Goal: Task Accomplishment & Management: Complete application form

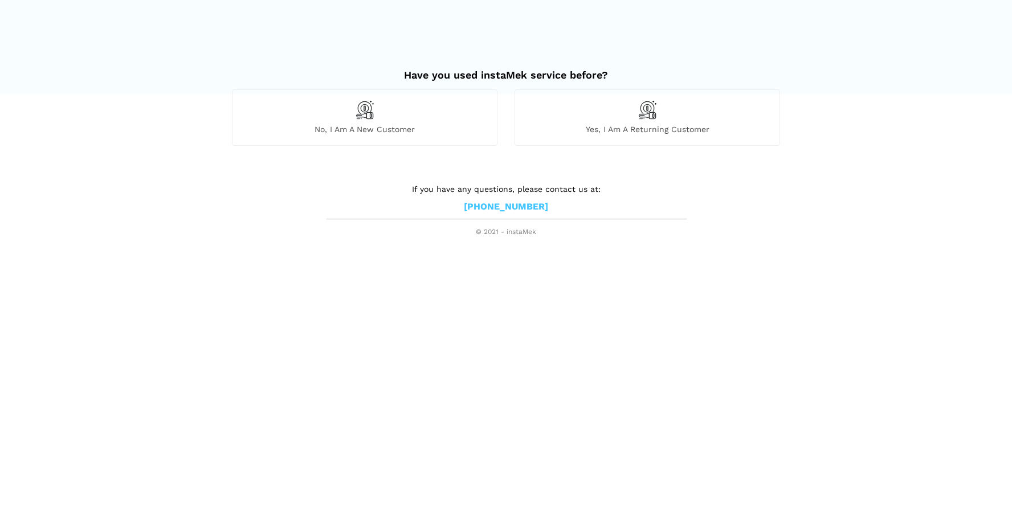
click at [387, 111] on div "No, I am a new customer" at bounding box center [365, 117] width 266 height 56
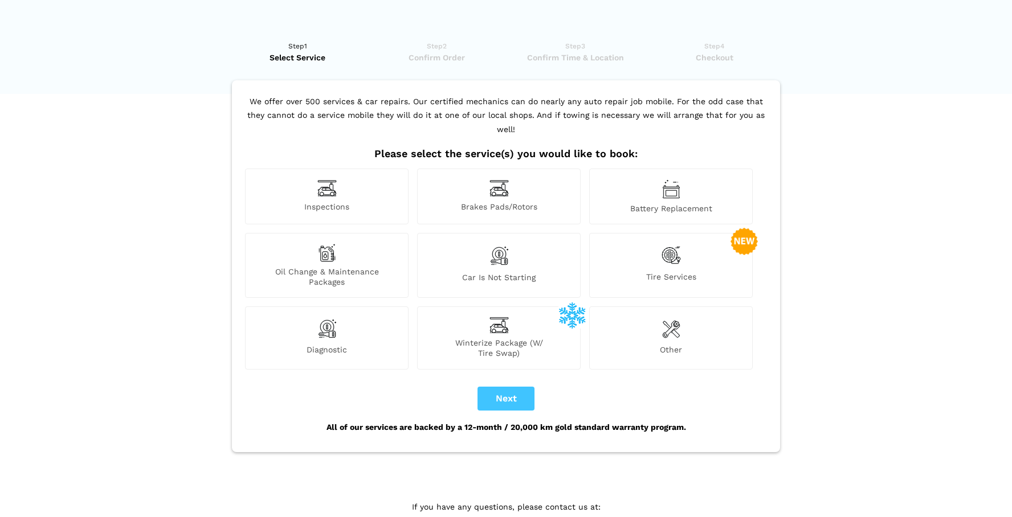
click at [349, 174] on div "Inspections" at bounding box center [327, 197] width 164 height 56
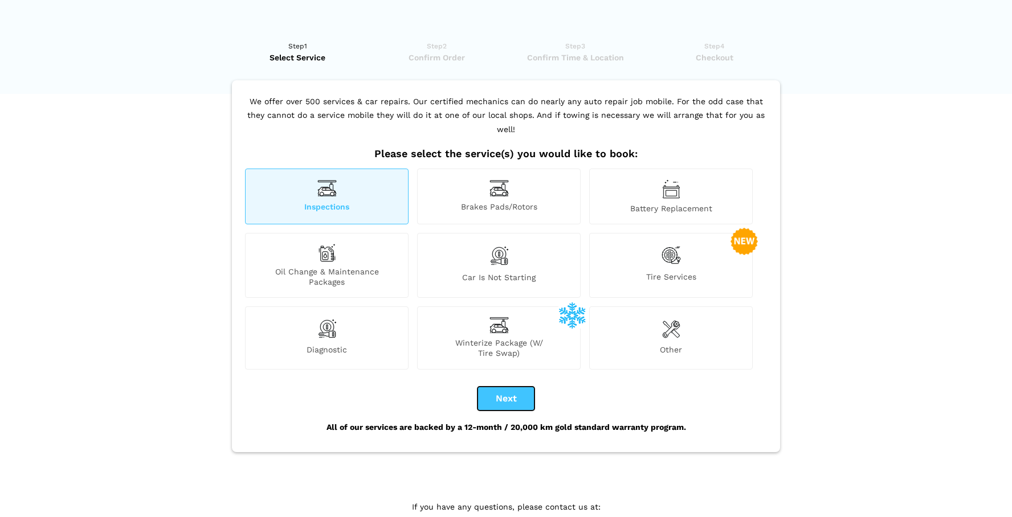
click at [503, 387] on button "Next" at bounding box center [505, 399] width 57 height 24
checkbox input "true"
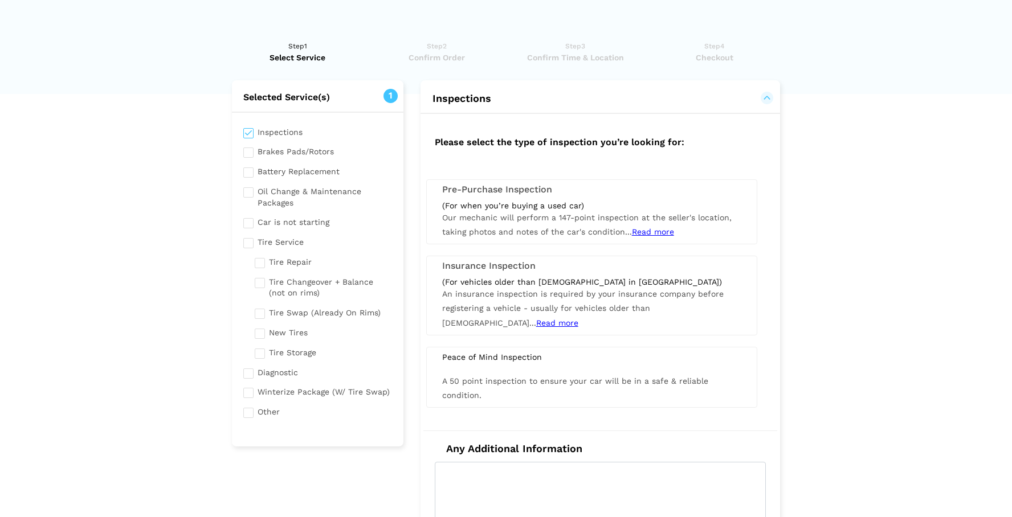
click at [513, 201] on div "(For when you’re buying a used car)" at bounding box center [591, 206] width 299 height 10
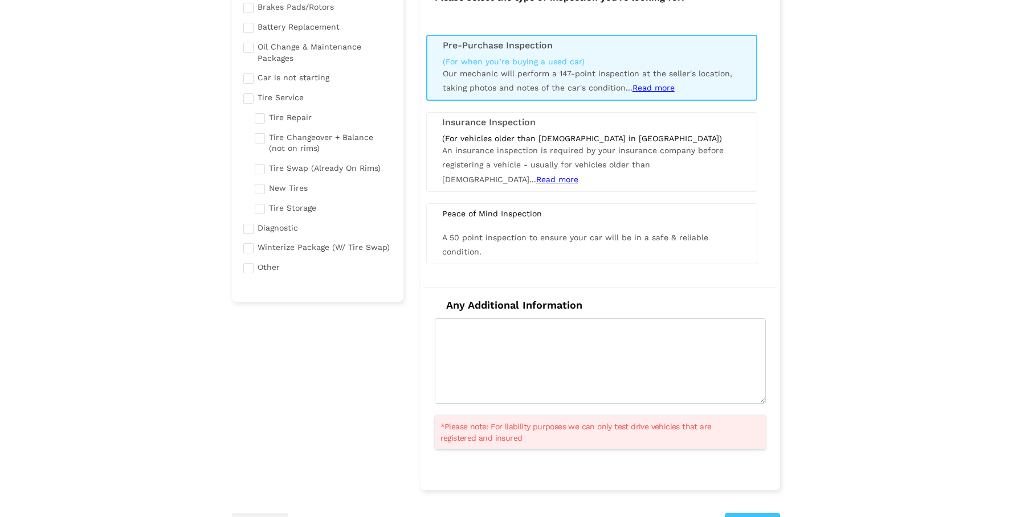
scroll to position [141, 0]
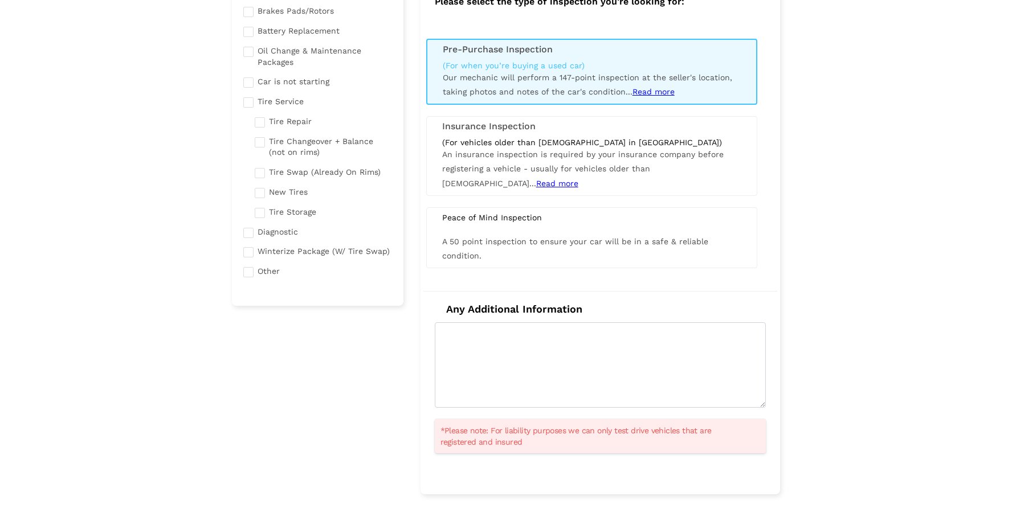
click at [644, 92] on span "Read more" at bounding box center [653, 91] width 42 height 9
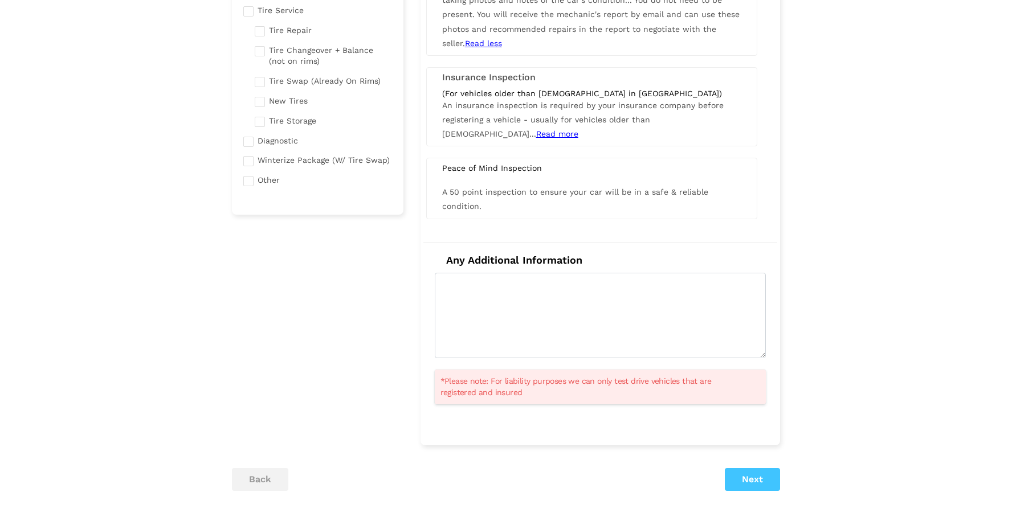
scroll to position [234, 0]
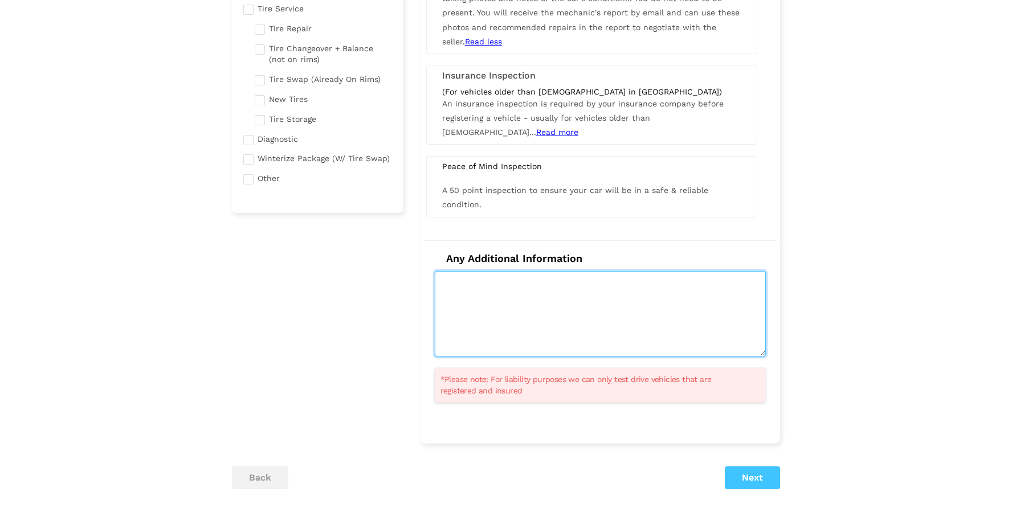
click at [669, 288] on textarea at bounding box center [600, 313] width 331 height 85
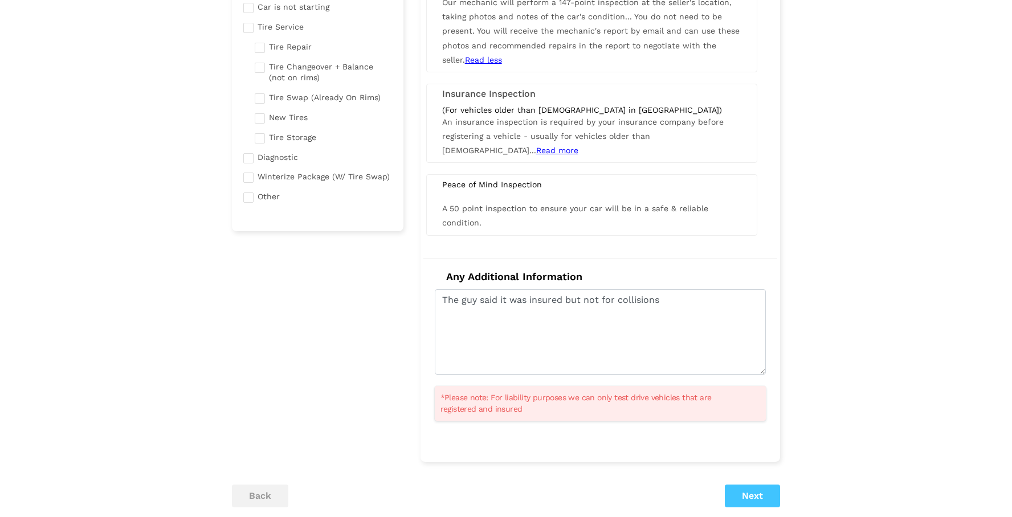
scroll to position [222, 0]
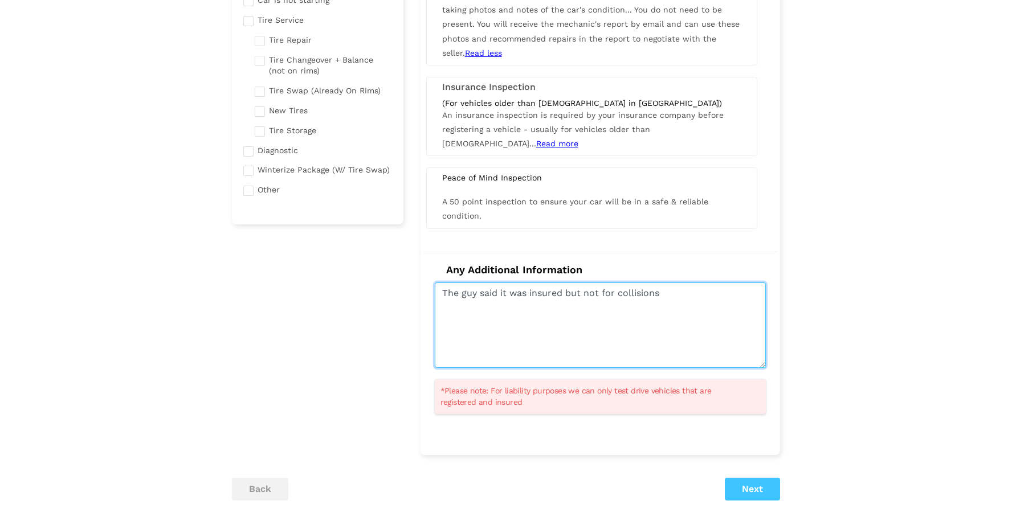
type textarea "The guy said it was insured but not for collisions"
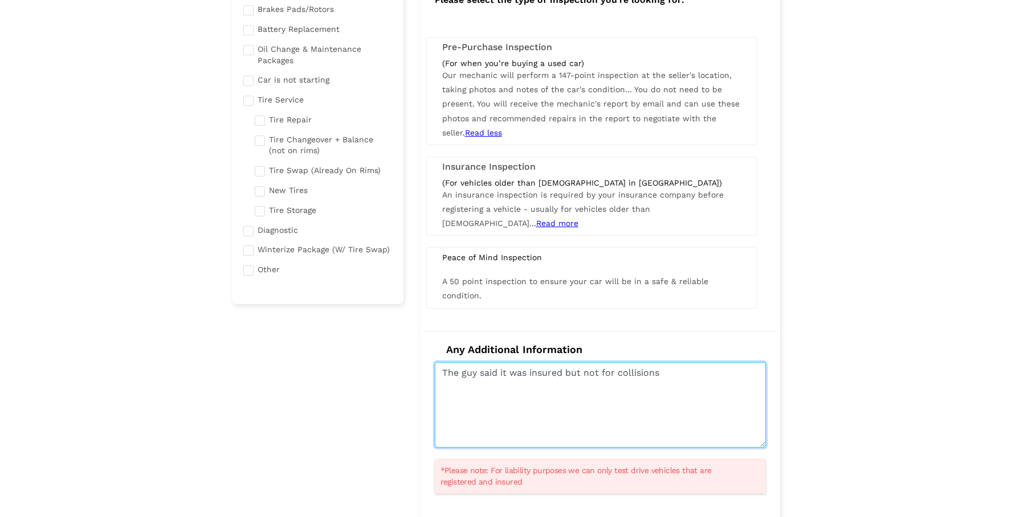
scroll to position [143, 0]
drag, startPoint x: 675, startPoint y: 369, endPoint x: 362, endPoint y: 338, distance: 314.8
click at [362, 338] on div "Selected Service(s) 1 Inspections Brakes Pads/Rotors Tire Service" at bounding box center [505, 272] width 565 height 671
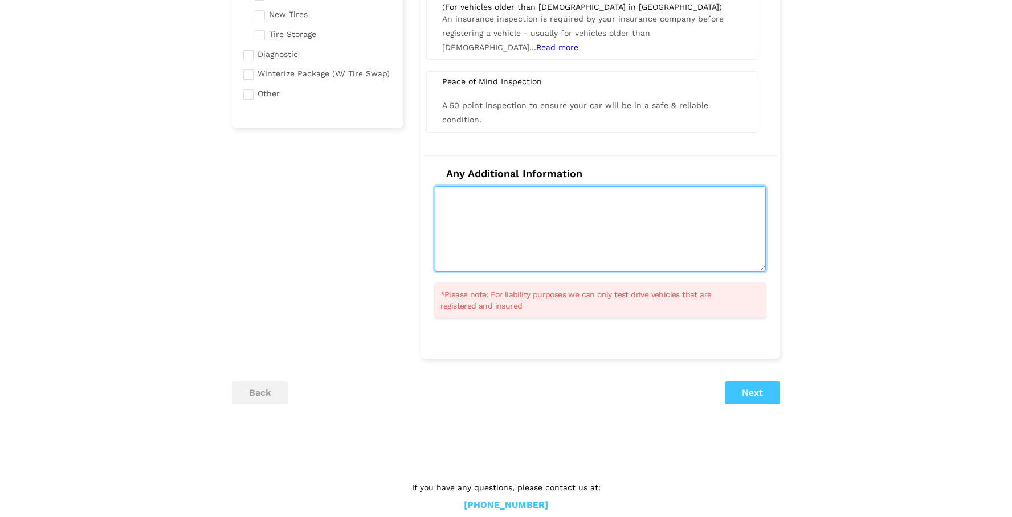
scroll to position [337, 0]
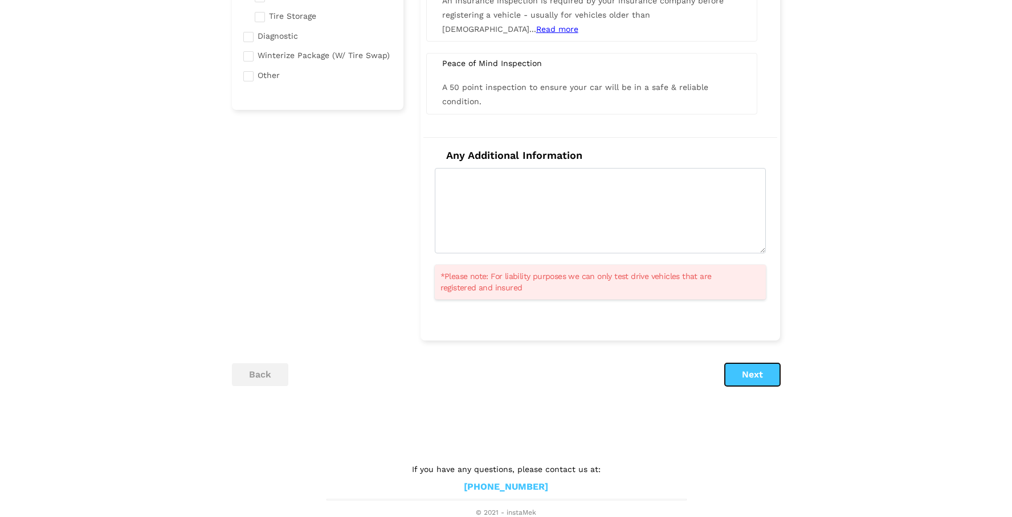
click at [754, 381] on button "Next" at bounding box center [752, 375] width 55 height 23
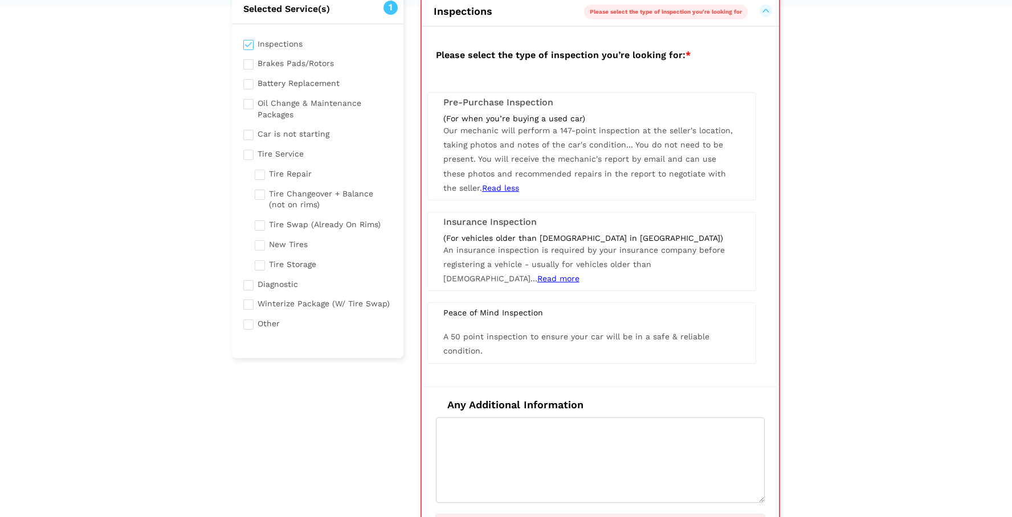
scroll to position [80, 0]
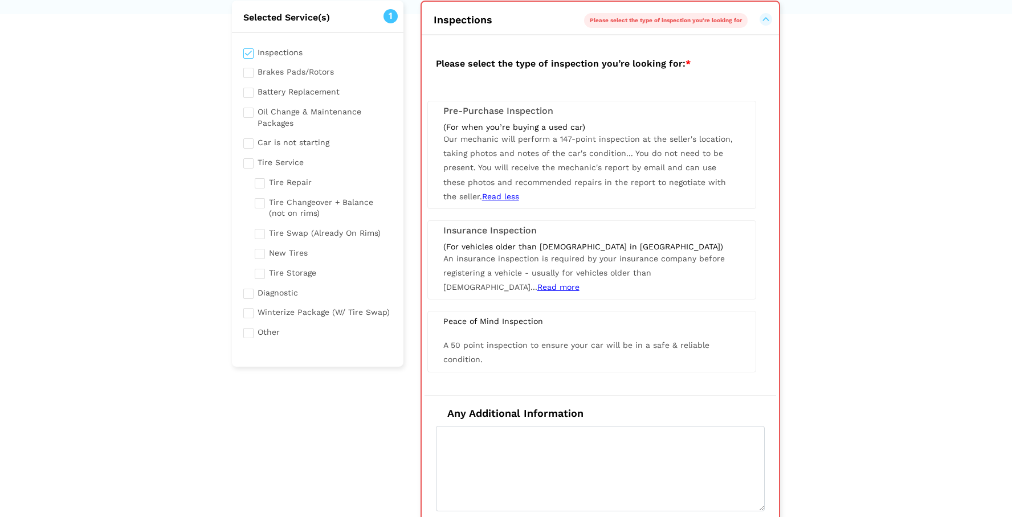
click at [574, 153] on span "Our mechanic will perform a 147-point inspection at the seller's location, taki…" at bounding box center [587, 167] width 289 height 67
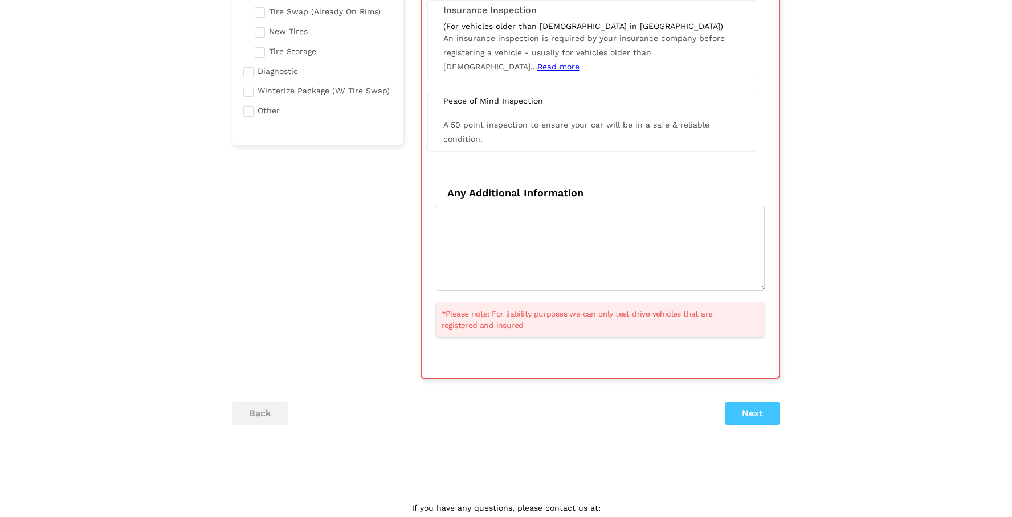
scroll to position [340, 0]
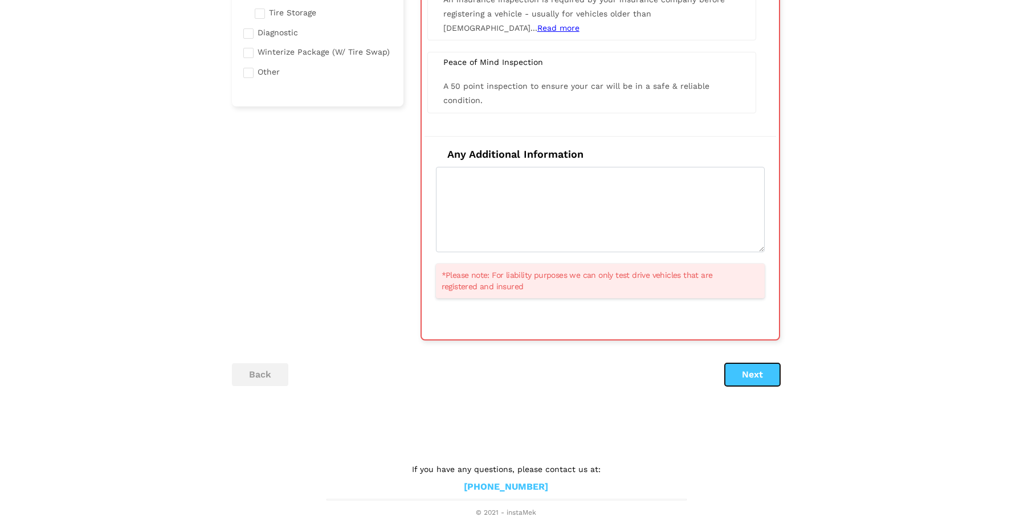
click at [757, 369] on button "Next" at bounding box center [752, 375] width 55 height 23
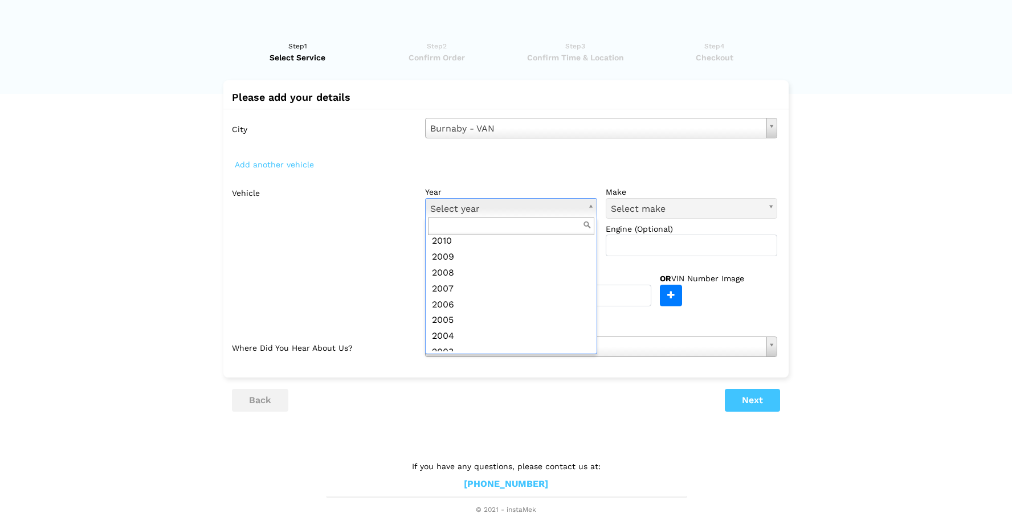
scroll to position [273, 0]
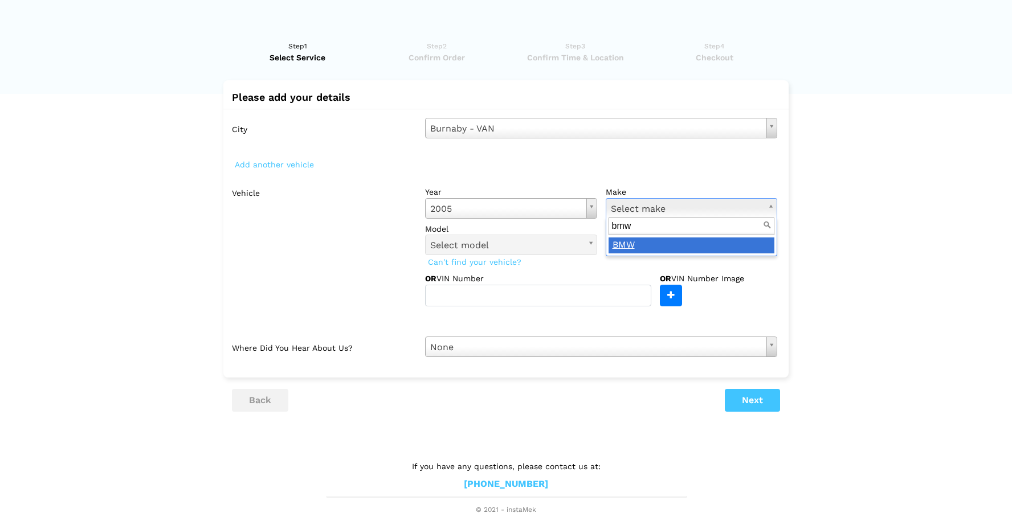
type input "bmw"
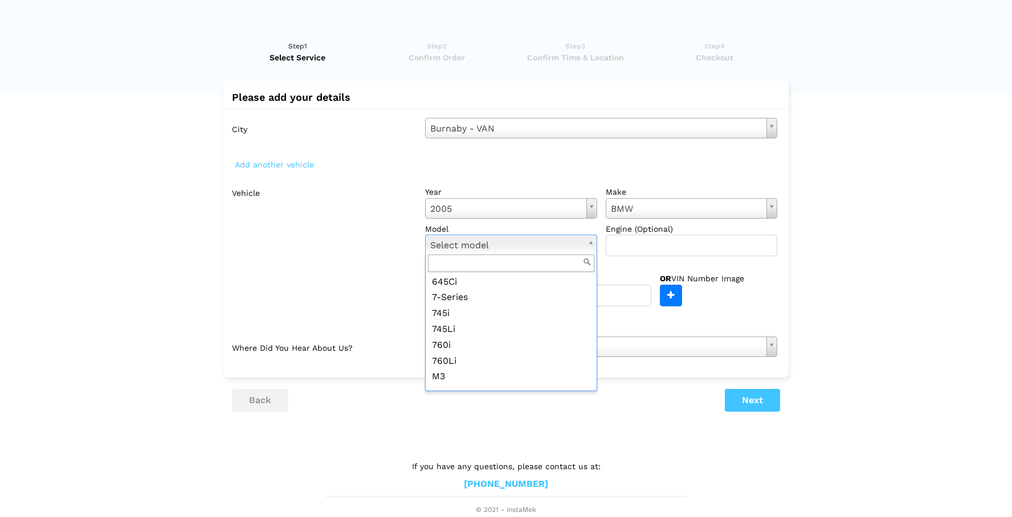
scroll to position [297, 0]
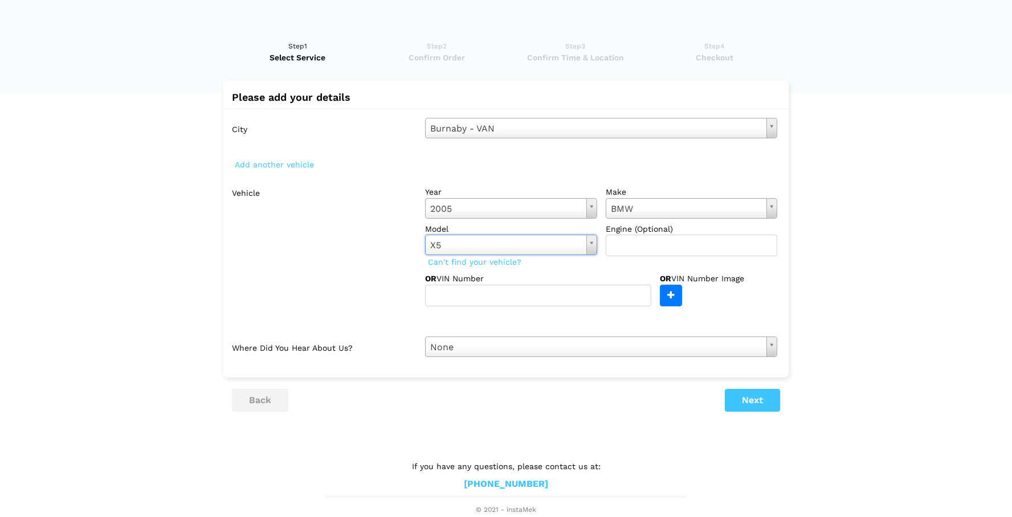
click at [497, 310] on div "Vehicle year [DATE] Select year [DATE] 2025 2024 2023 2022 2021 2020 2019 2018 …" at bounding box center [508, 255] width 537 height 146
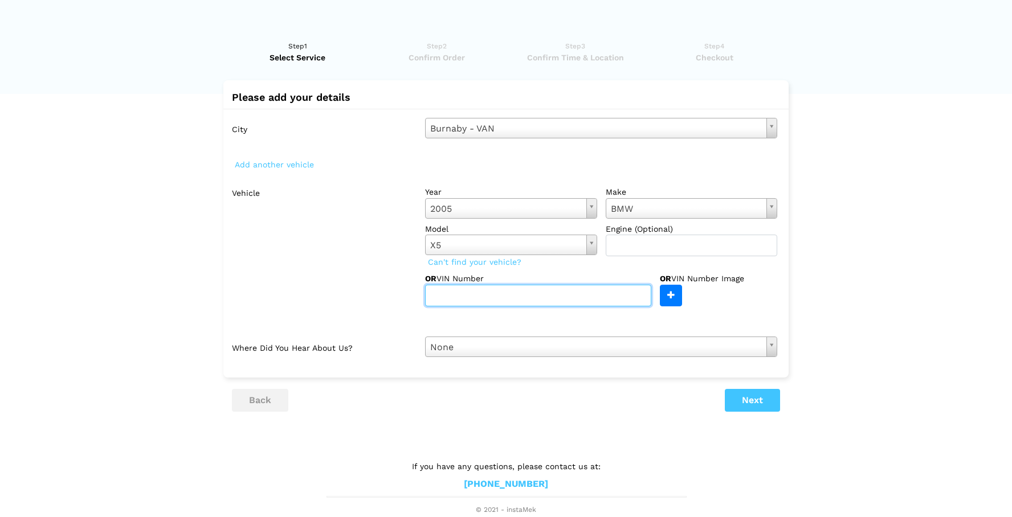
click at [473, 305] on input "text" at bounding box center [538, 296] width 226 height 22
click at [464, 300] on input "text" at bounding box center [538, 296] width 226 height 22
click at [449, 294] on input "[US_VEHICLE_IDENTIFICATION_NUMBER]" at bounding box center [538, 296] width 226 height 22
click at [487, 298] on input "[US_VEHICLE_IDENTIFICATION_NUMBER]" at bounding box center [538, 296] width 226 height 22
click at [495, 299] on input "[US_VEHICLE_IDENTIFICATION_NUMBER]" at bounding box center [538, 296] width 226 height 22
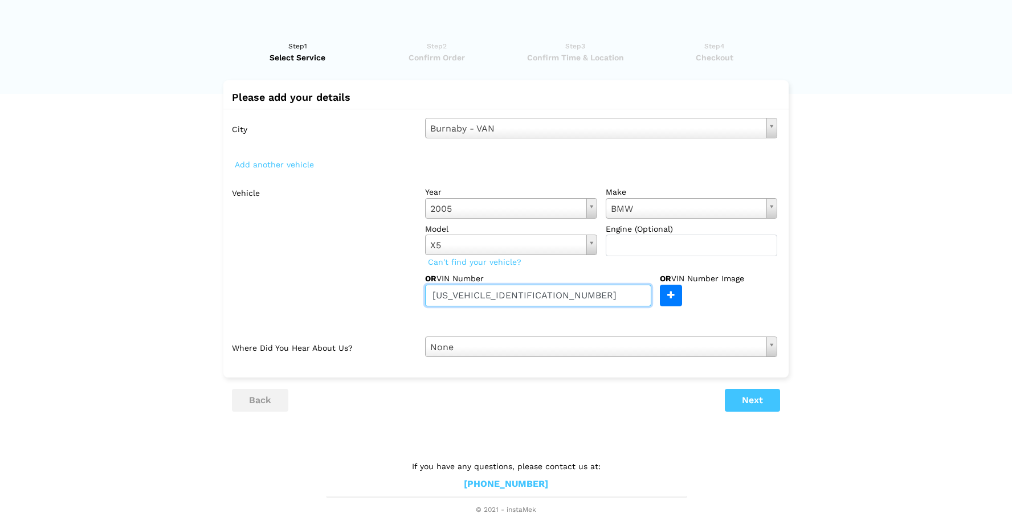
click at [528, 299] on input "[US_VEHICLE_IDENTIFICATION_NUMBER]" at bounding box center [538, 296] width 226 height 22
type input "[US_VEHICLE_IDENTIFICATION_NUMBER]"
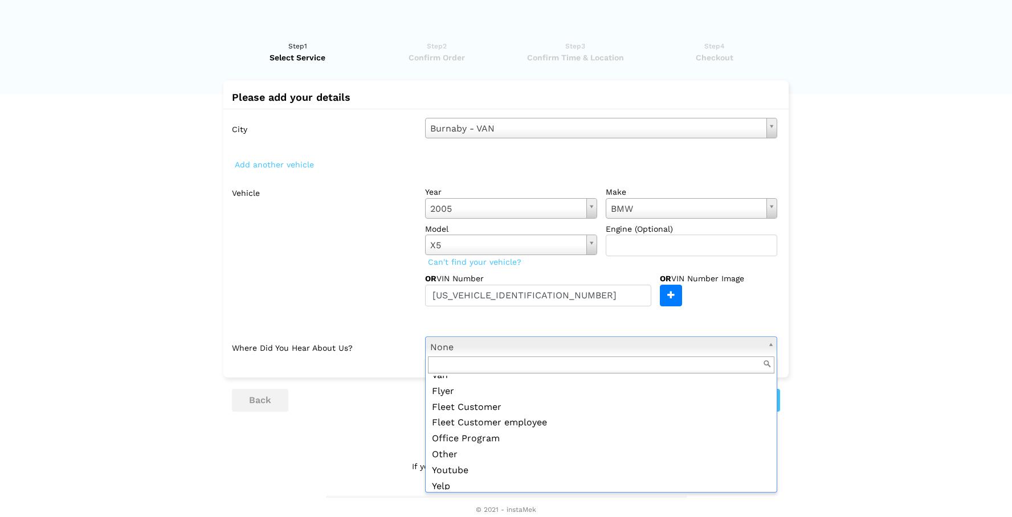
scroll to position [124, 0]
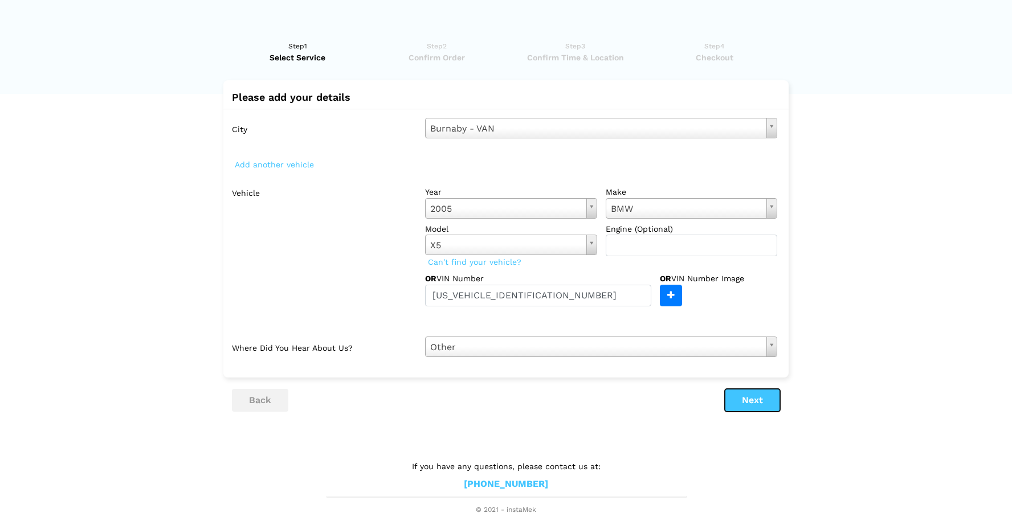
click at [746, 399] on button "Next" at bounding box center [752, 400] width 55 height 23
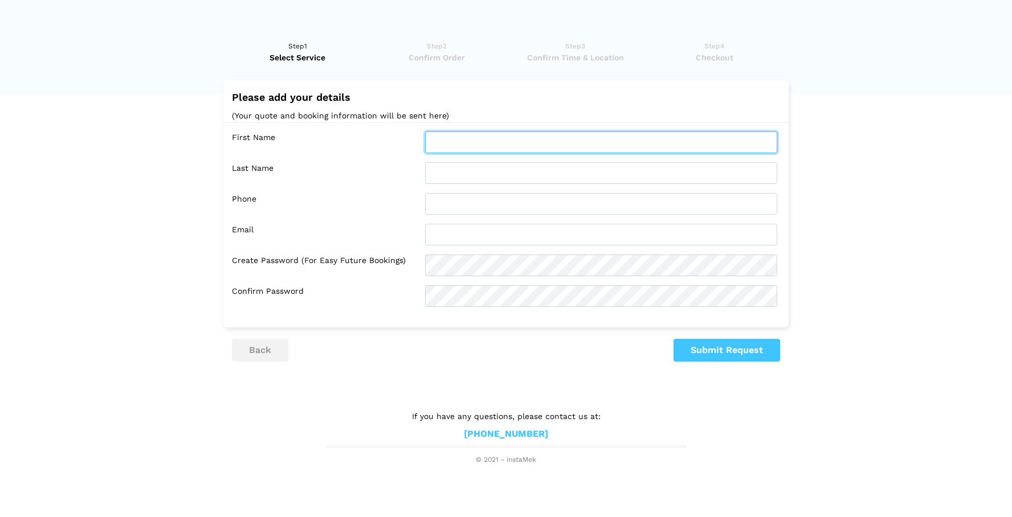
click at [456, 140] on input "text" at bounding box center [601, 143] width 352 height 22
type input "[PERSON_NAME]"
type input "07544 031448"
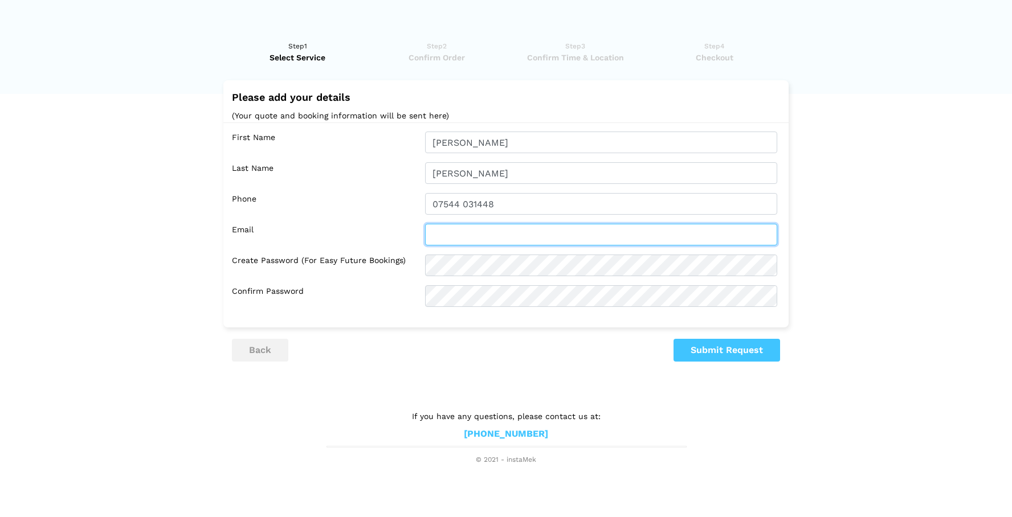
type input "[EMAIL_ADDRESS][DOMAIN_NAME]"
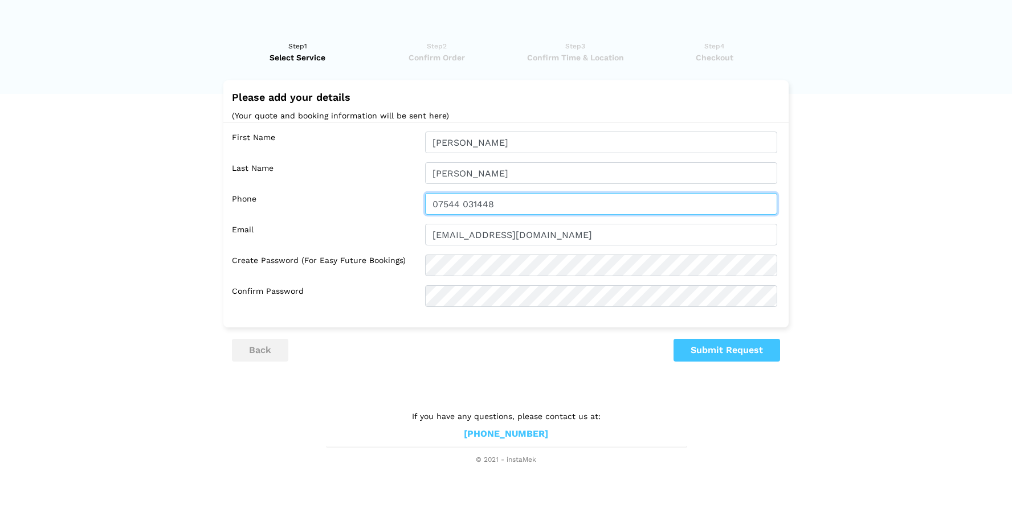
drag, startPoint x: 506, startPoint y: 202, endPoint x: 389, endPoint y: 200, distance: 116.8
click at [389, 200] on div "Phone 07544 031448" at bounding box center [509, 204] width 554 height 22
type input "6729630924"
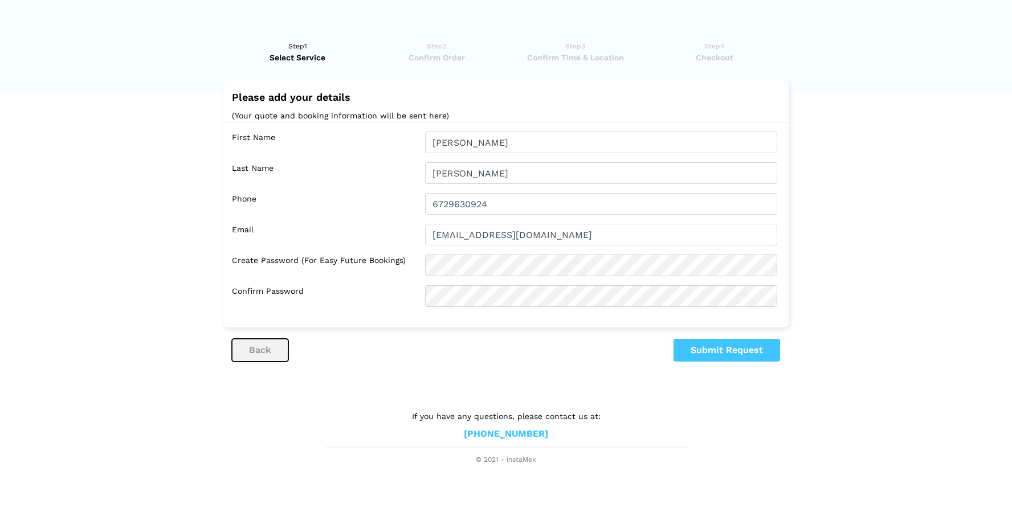
click at [267, 356] on button "back" at bounding box center [260, 350] width 56 height 23
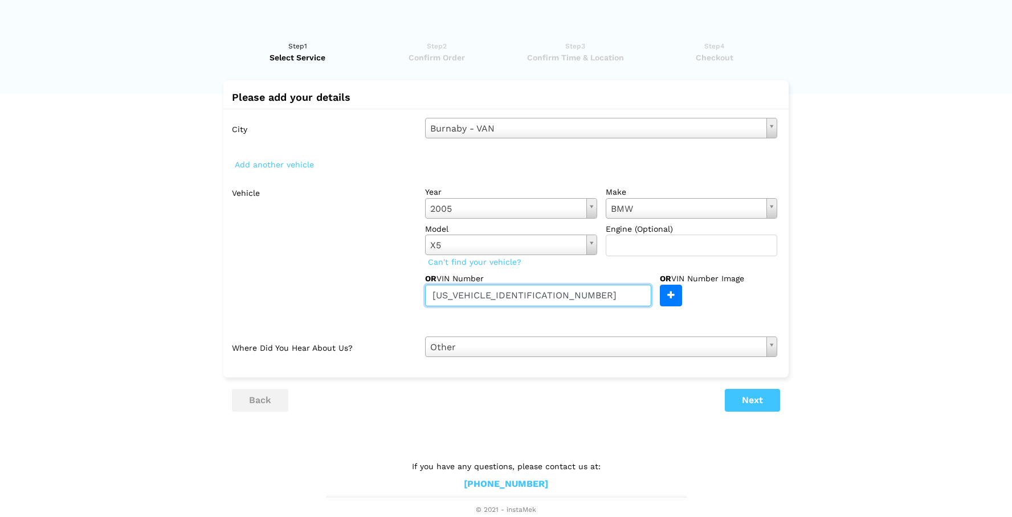
click at [533, 300] on input "[US_VEHICLE_IDENTIFICATION_NUMBER]" at bounding box center [538, 296] width 226 height 22
drag, startPoint x: 546, startPoint y: 300, endPoint x: 411, endPoint y: 295, distance: 135.2
click at [411, 295] on div "Vehicle year [DATE] Select year [DATE] 2025 2024 2023 2022 2021 2020 2019 2018 …" at bounding box center [509, 244] width 554 height 125
